Goal: Find specific fact: Find specific fact

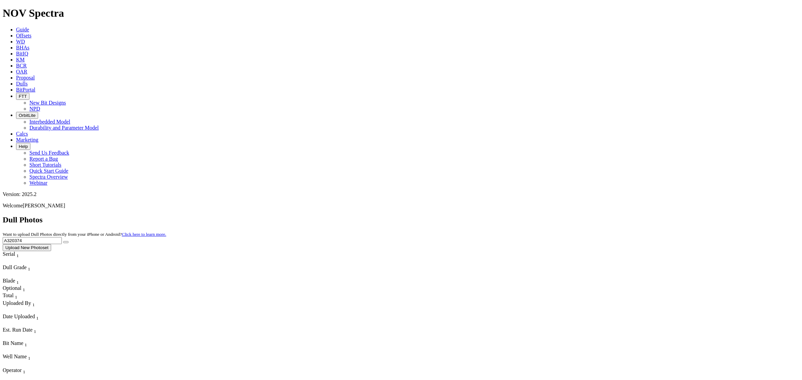
drag, startPoint x: 642, startPoint y: 30, endPoint x: 585, endPoint y: 20, distance: 57.7
click at [585, 216] on div "Dull Photos Want to upload Dull Photos directly from your iPhone or Android? Cl…" at bounding box center [401, 234] width 797 height 36
type input "A"
click at [63, 241] on button "submit" at bounding box center [65, 242] width 5 height 2
type input "3"
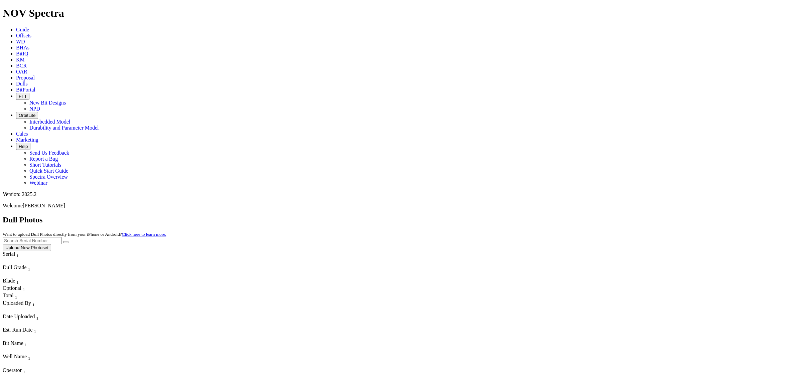
type input "a"
type input "A315007"
click at [63, 241] on button "submit" at bounding box center [65, 242] width 5 height 2
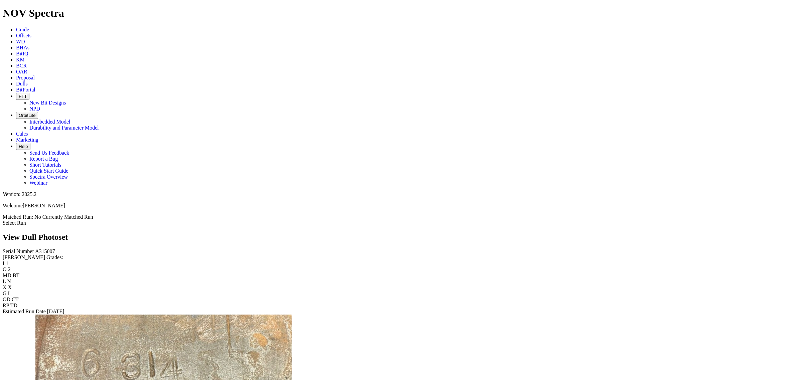
scroll to position [585, 0]
